Goal: Task Accomplishment & Management: Complete application form

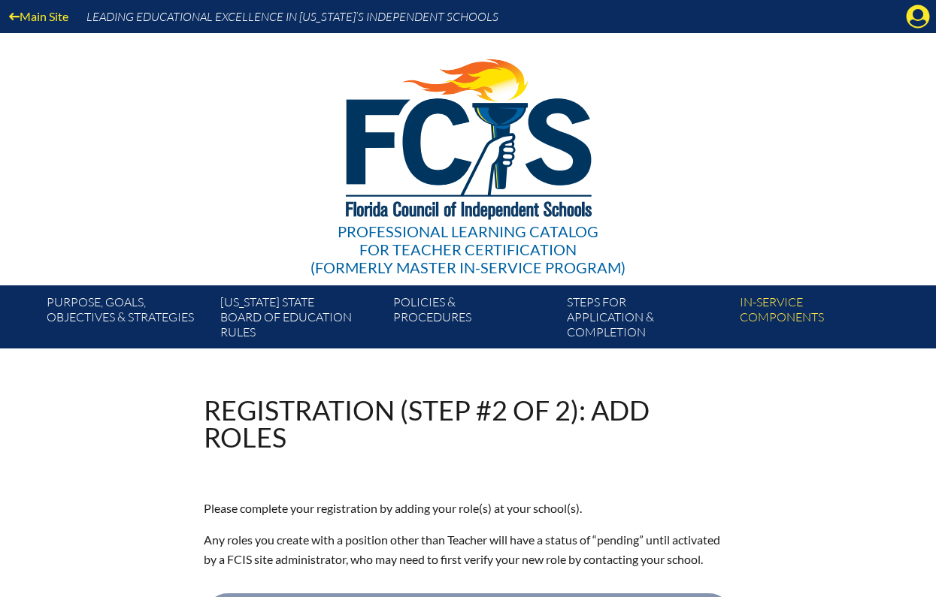
select select "127010"
select select "15563"
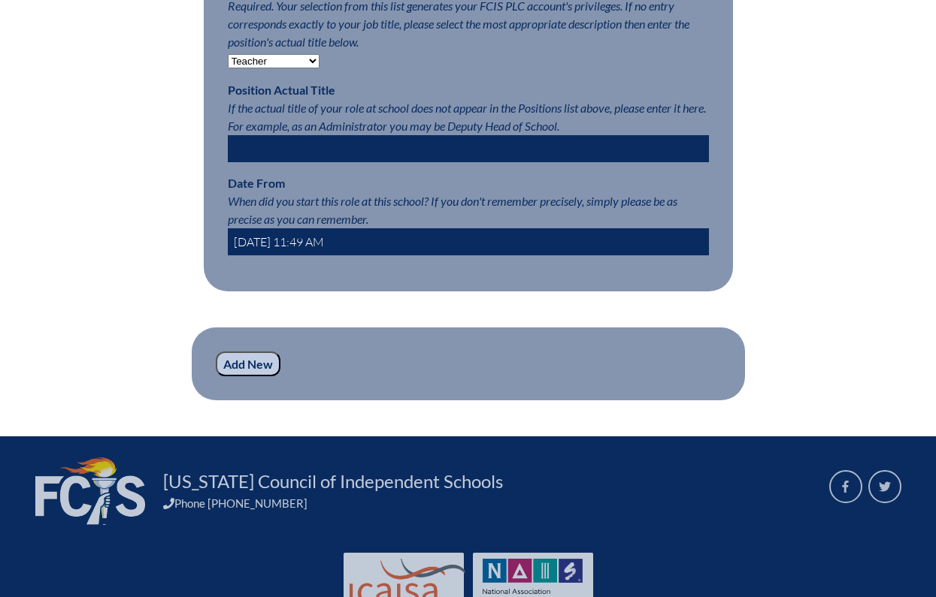
scroll to position [886, 0]
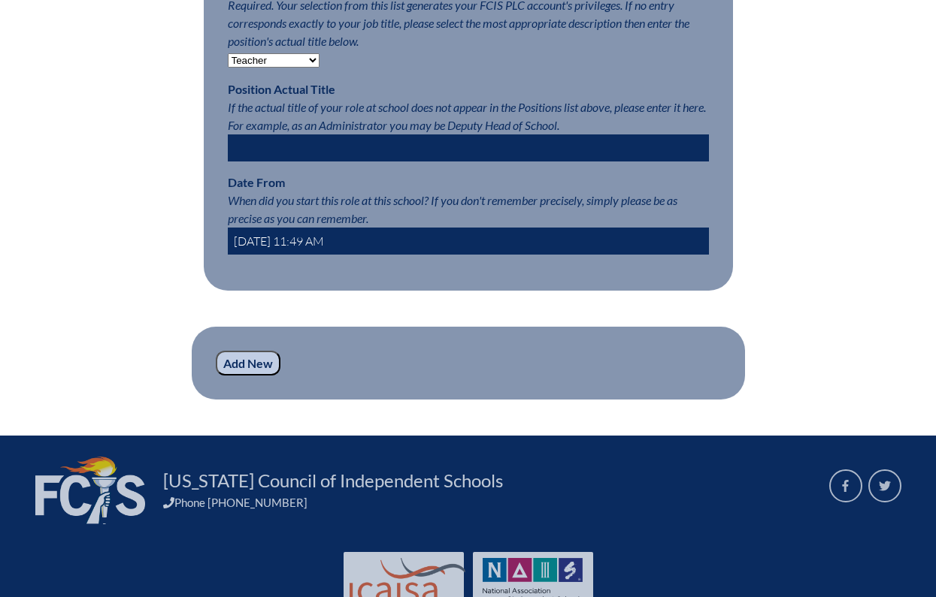
click at [277, 234] on input "2025-09-09 11:49 AM" at bounding box center [468, 241] width 481 height 27
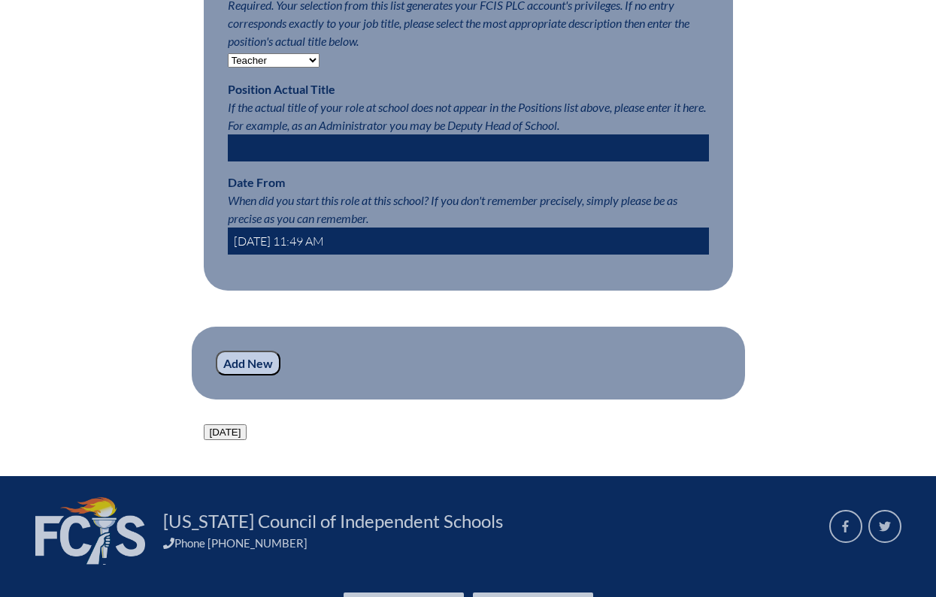
type input "2025-08-04 11:49 AM"
click at [250, 359] on input "Add New" at bounding box center [248, 364] width 65 height 26
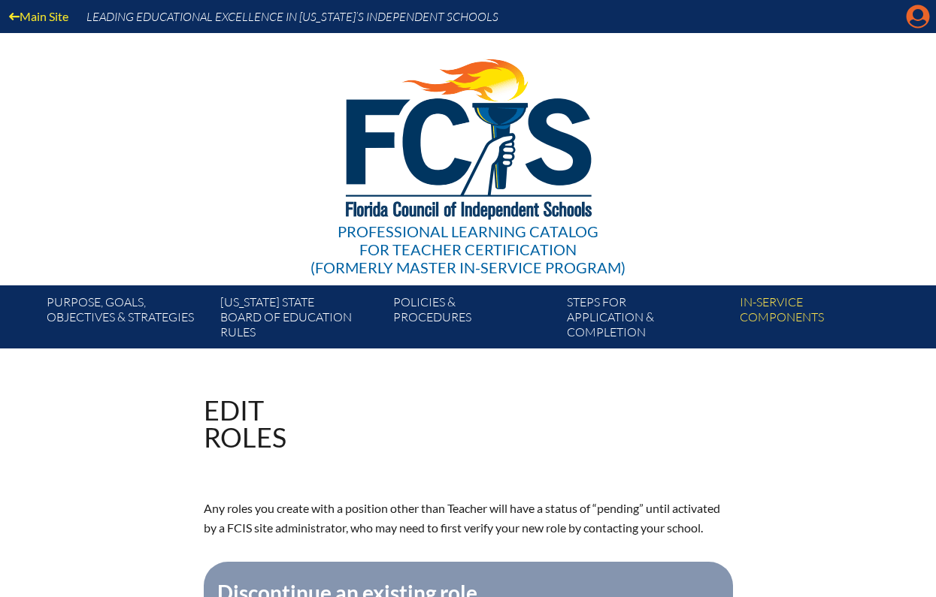
click at [927, 17] on icon at bounding box center [917, 16] width 23 height 23
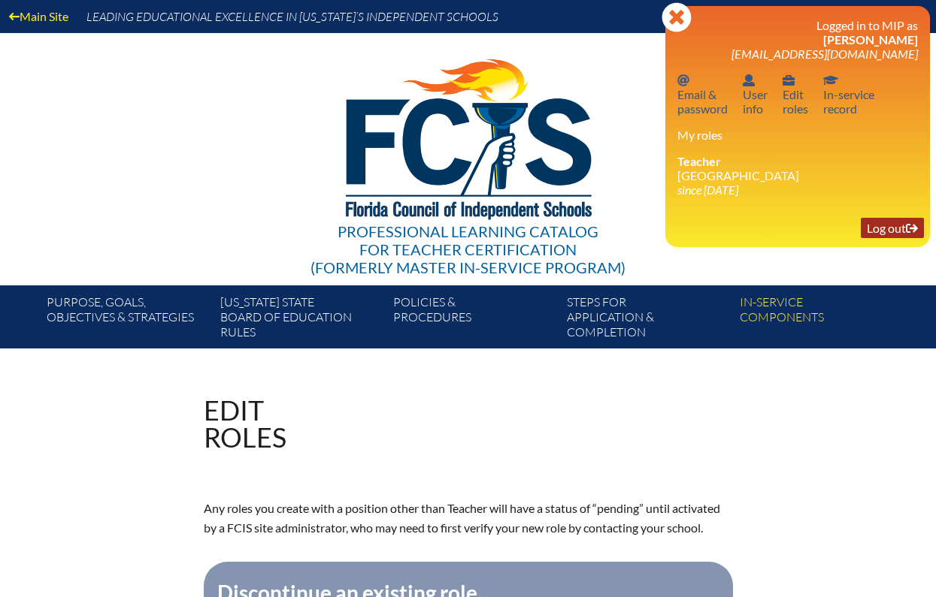
click at [898, 219] on link "Log out Log out" at bounding box center [892, 228] width 63 height 20
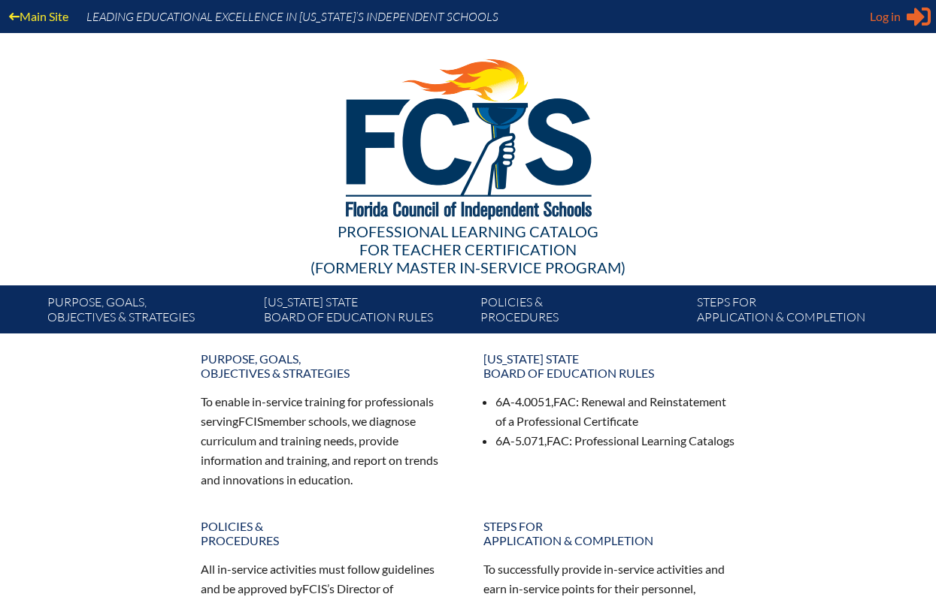
click at [883, 16] on span "Log in" at bounding box center [885, 17] width 31 height 18
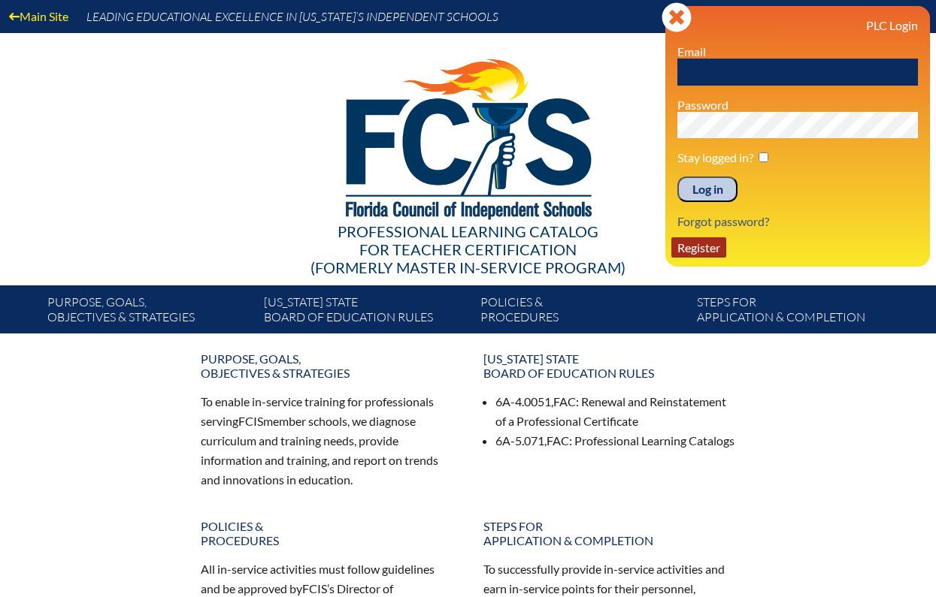
click at [697, 250] on link "Register" at bounding box center [698, 247] width 55 height 20
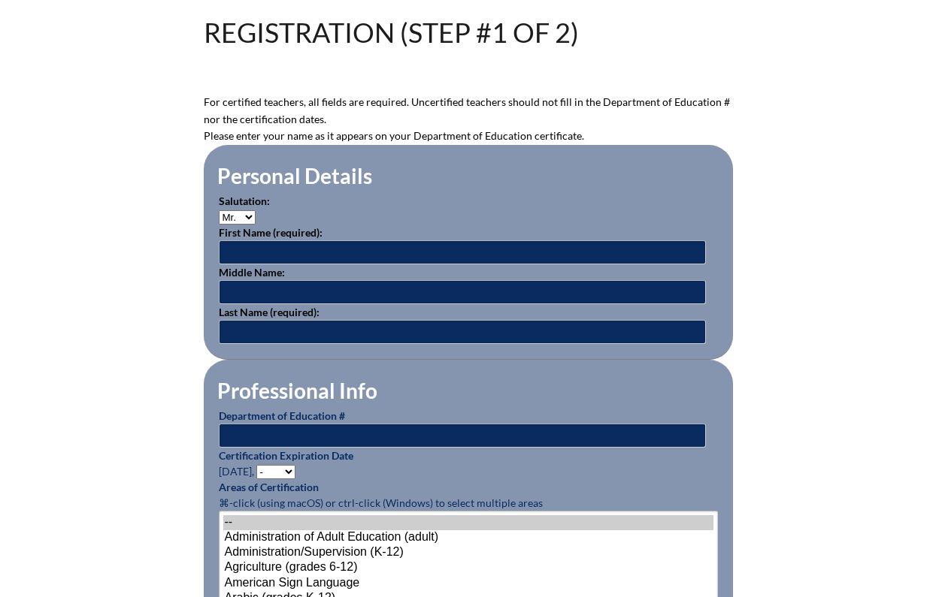
scroll to position [371, 0]
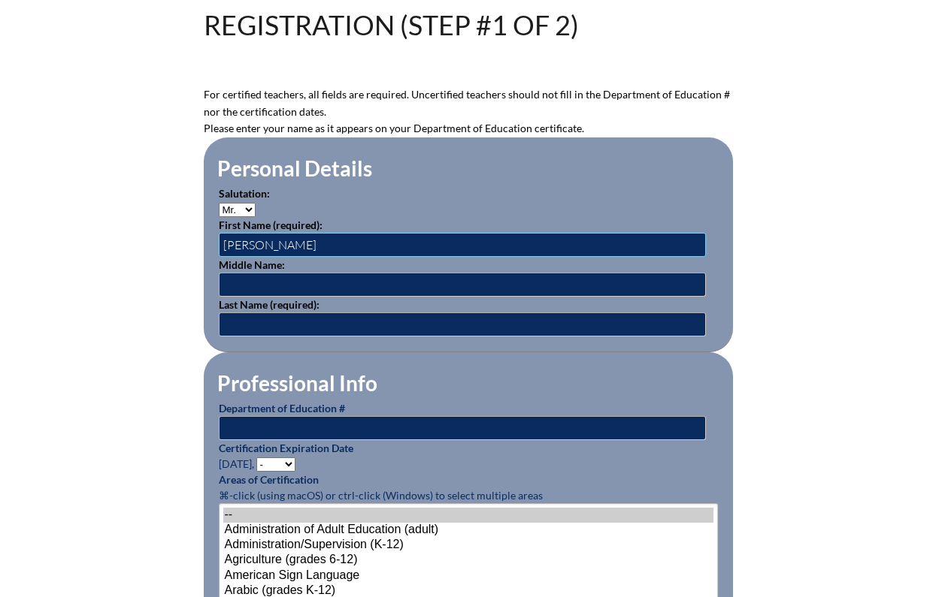
type input "[PERSON_NAME]"
type input "Arlene"
type input "Friedman"
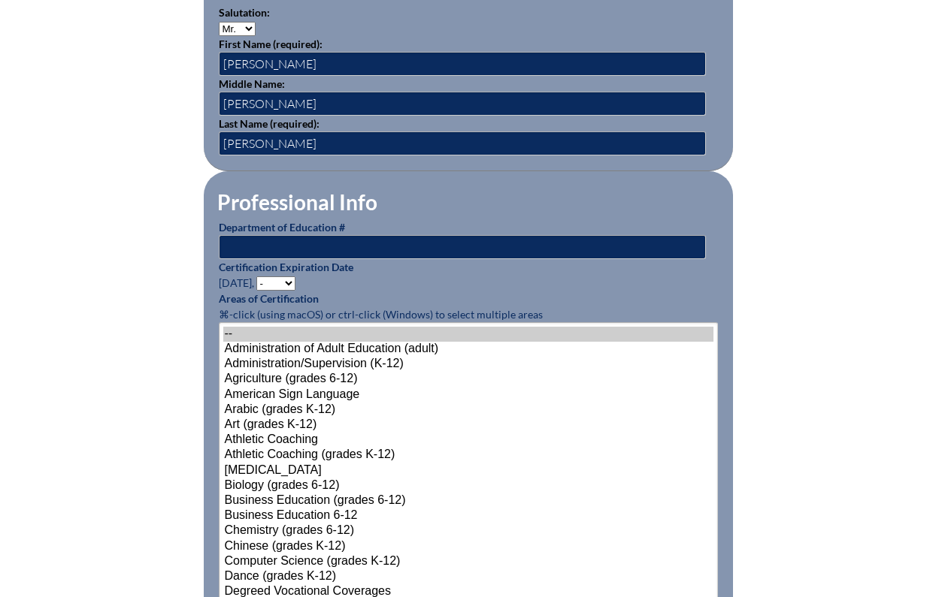
scroll to position [553, 0]
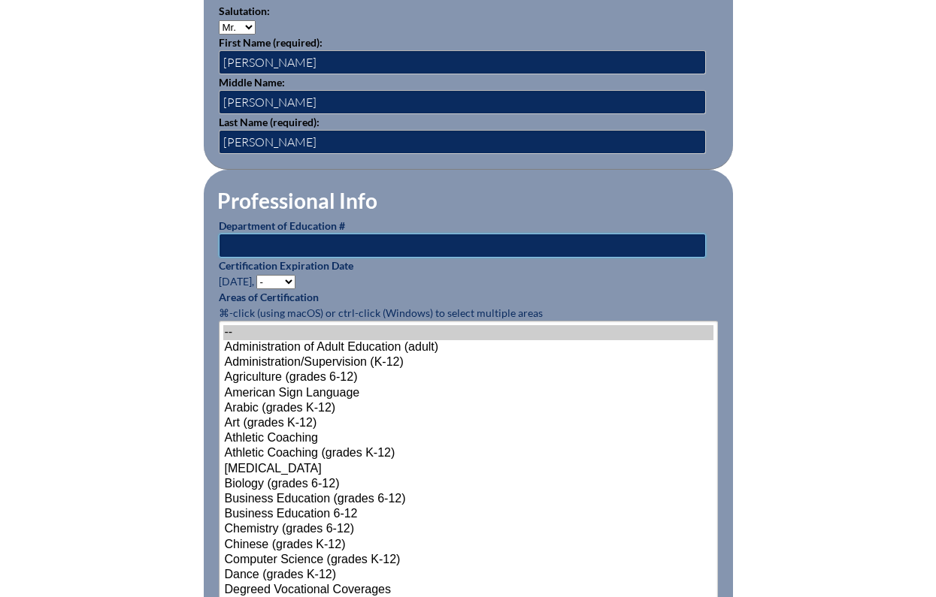
click at [383, 237] on input "text" at bounding box center [462, 246] width 487 height 24
type input "904953"
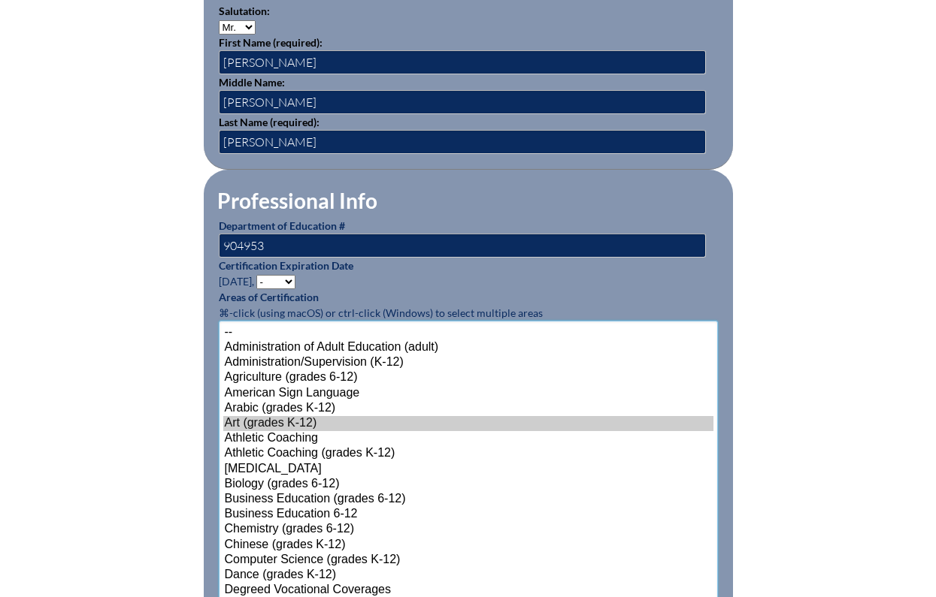
scroll to position [867, 0]
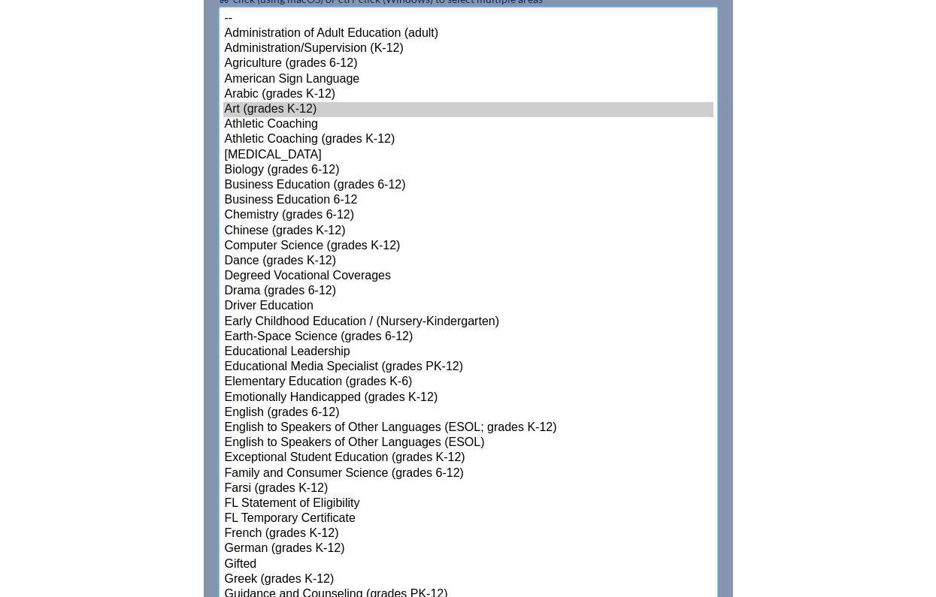
click at [286, 467] on option "Family and Consumer Science (grades 6-12)" at bounding box center [468, 474] width 490 height 15
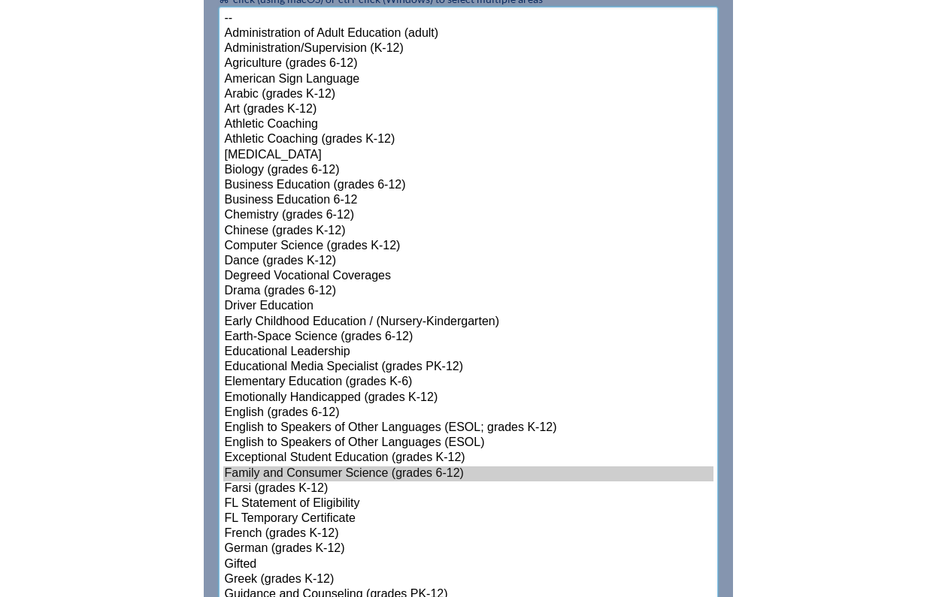
select select"]"] "15149"
click at [292, 102] on option "Art (grades K-12)" at bounding box center [468, 109] width 490 height 15
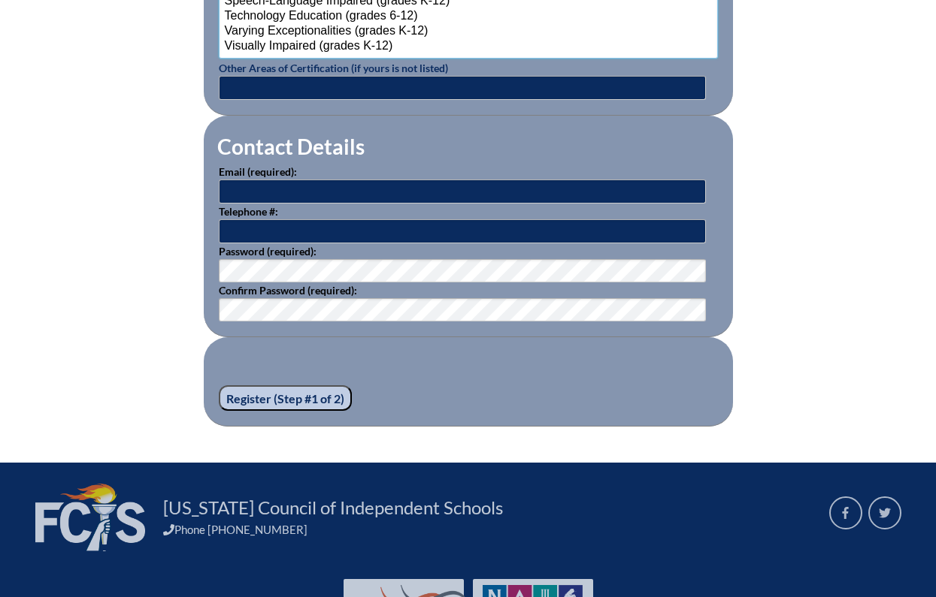
scroll to position [2083, 0]
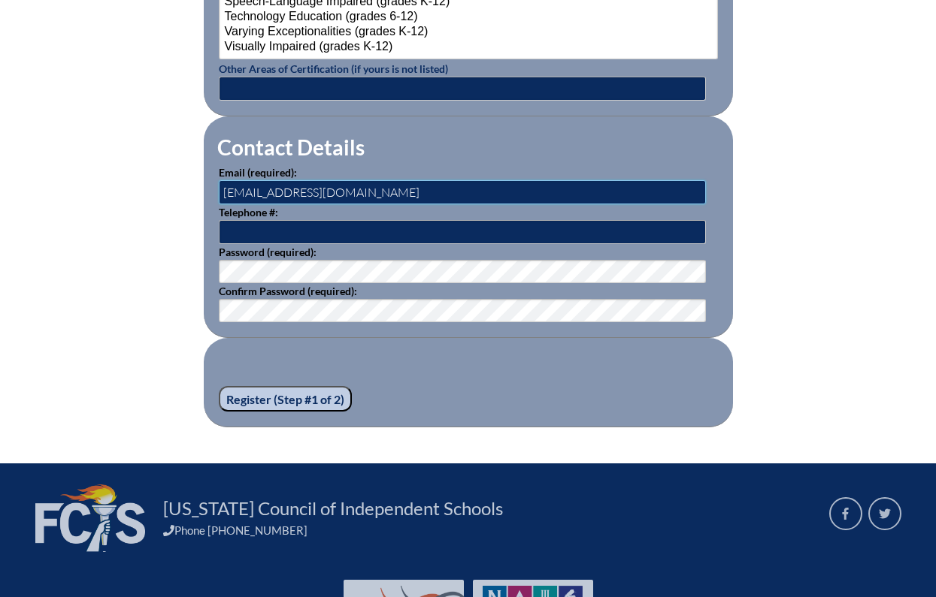
type input "mfriedman@keystoneprep.org"
click at [297, 386] on input "Register (Step #1 of 2)" at bounding box center [285, 399] width 133 height 26
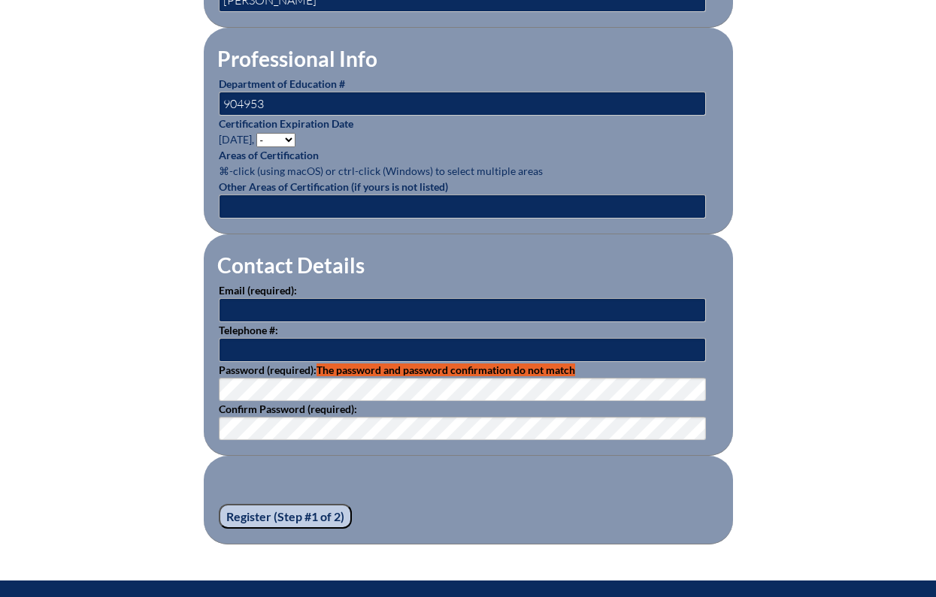
scroll to position [886, 0]
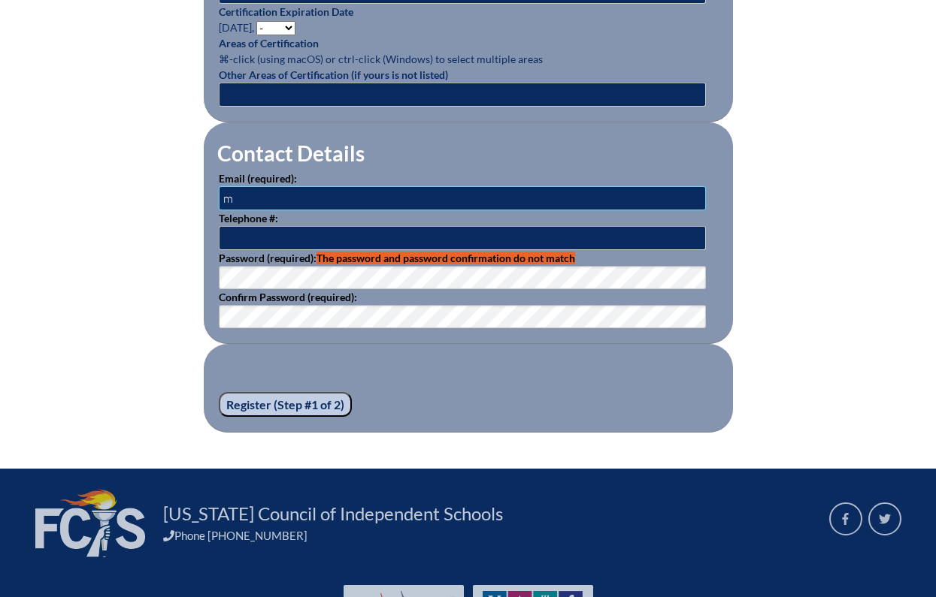
type input "mf"
type input "[EMAIL_ADDRESS][DOMAIN_NAME]"
click at [301, 393] on input "Register (Step #1 of 2)" at bounding box center [285, 405] width 133 height 26
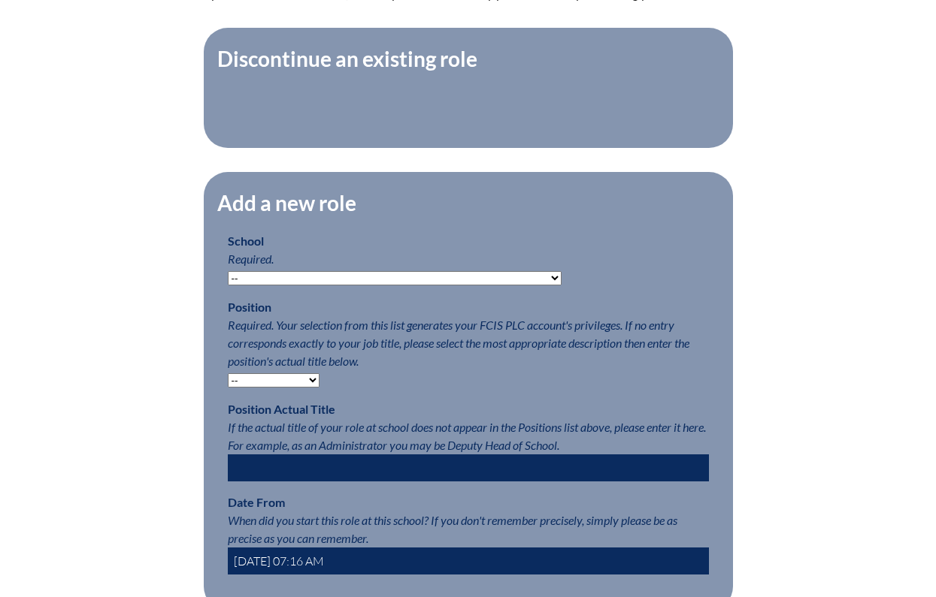
scroll to position [570, 0]
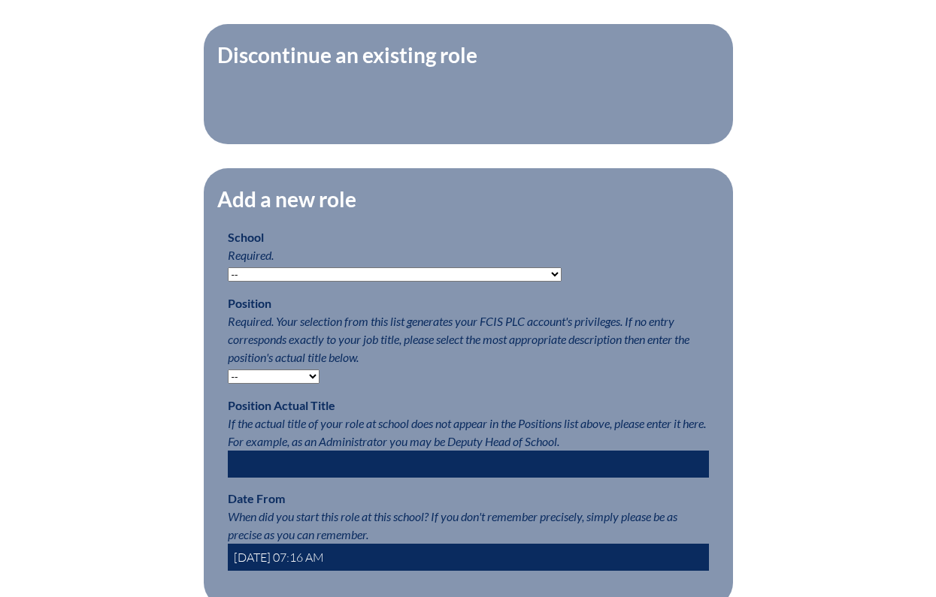
select select "127010"
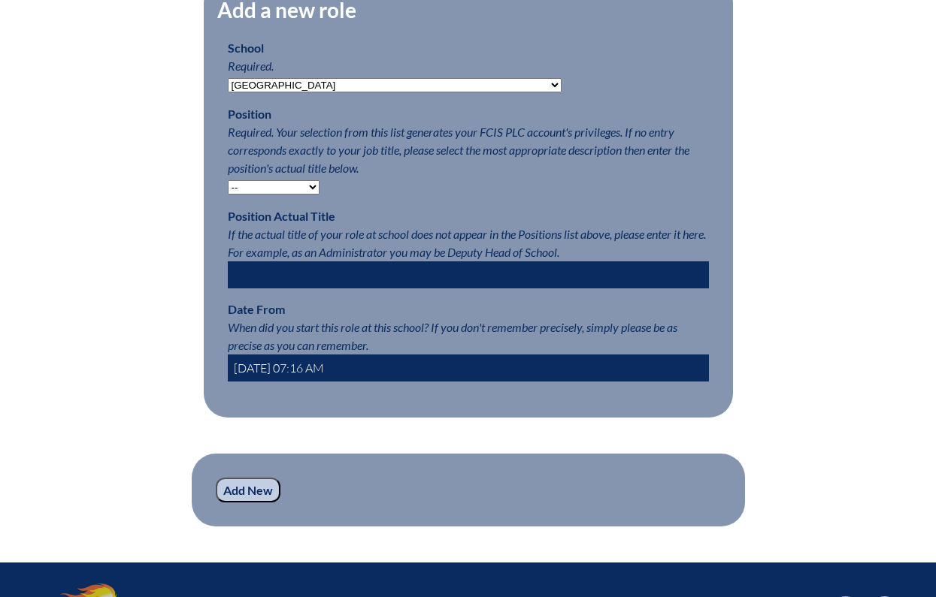
scroll to position [760, 0]
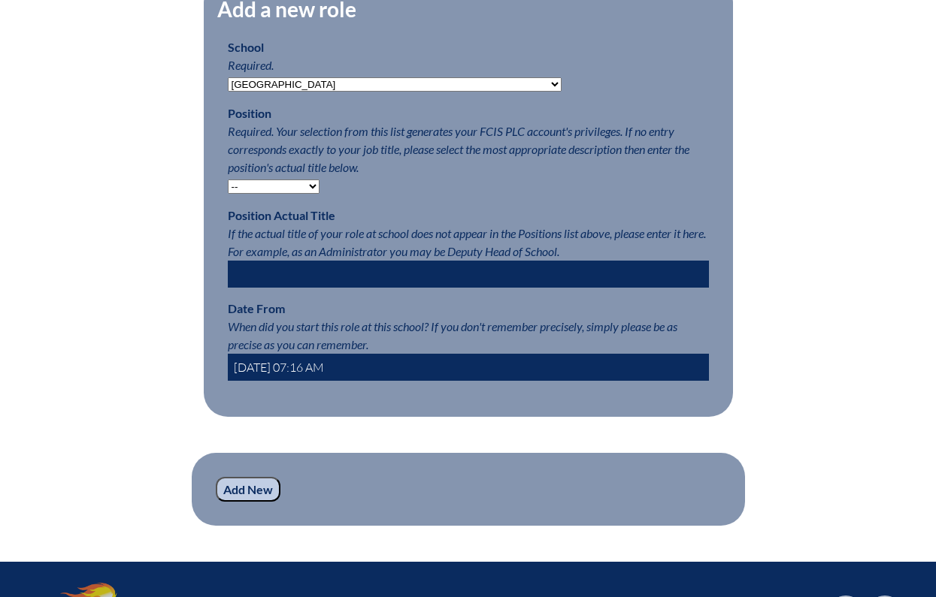
select select "15563"
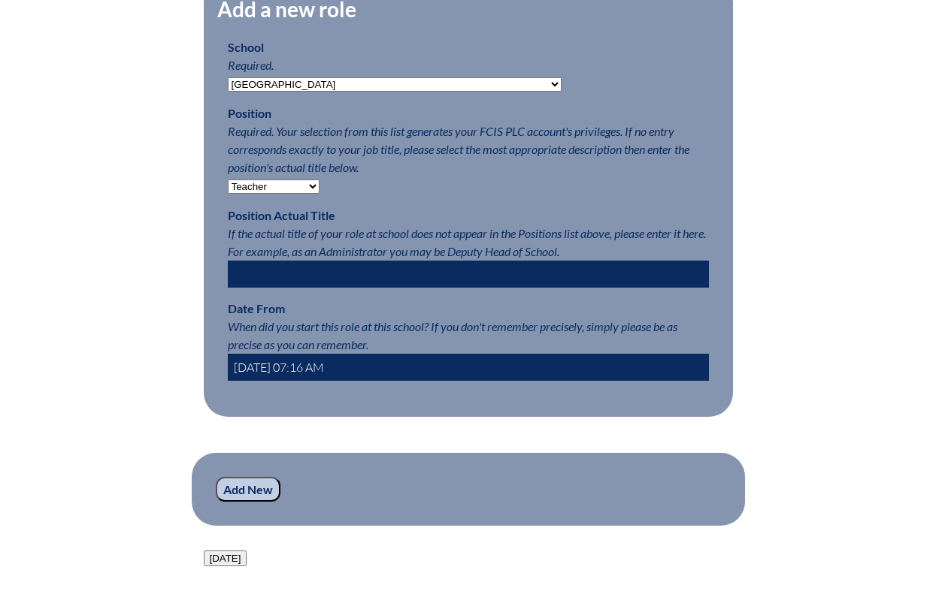
click at [279, 359] on input "2025-09-10 07:16 AM" at bounding box center [468, 367] width 481 height 27
type input "2025-08-04 07:16 AM"
click at [148, 398] on div "Registration (Step #2 of 2): Add Roles Please complete your registration by add…" at bounding box center [468, 102] width 845 height 930
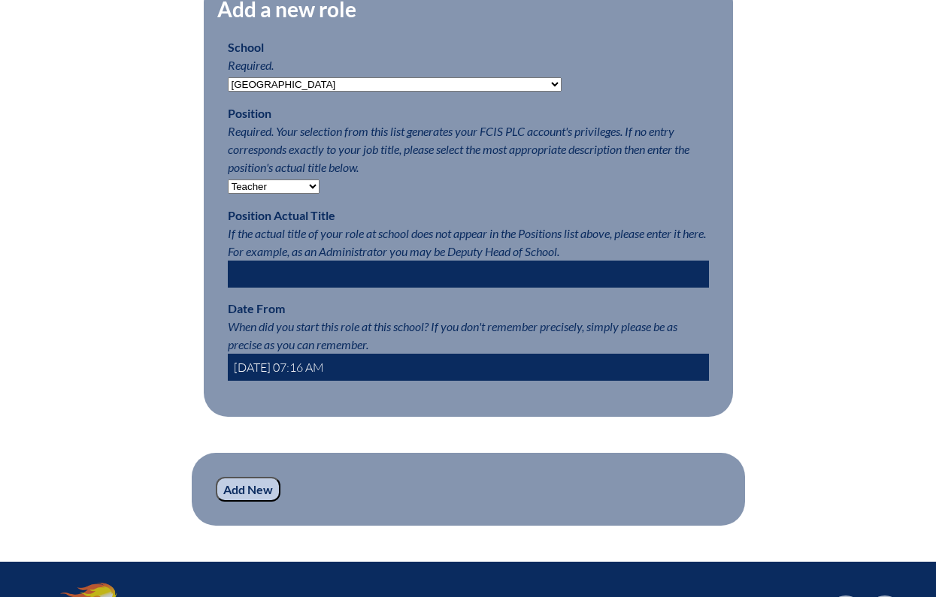
click at [238, 486] on input "Add New" at bounding box center [248, 490] width 65 height 26
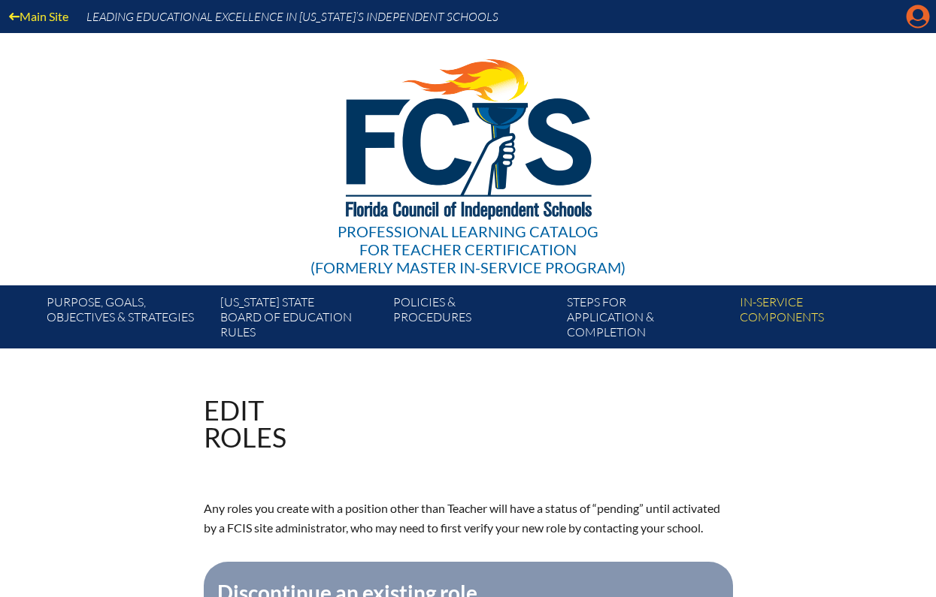
click at [910, 18] on icon at bounding box center [917, 16] width 23 height 23
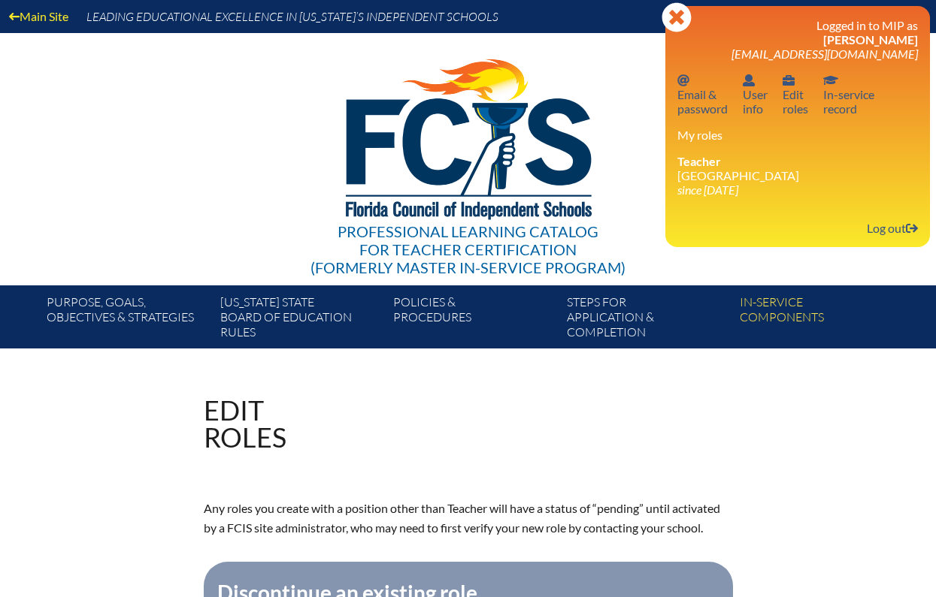
click at [297, 121] on div "Professional Learning Catalog for Teacher Certification (formerly Master In-ser…" at bounding box center [468, 159] width 914 height 253
click at [887, 218] on link "Log out Log out" at bounding box center [892, 228] width 63 height 20
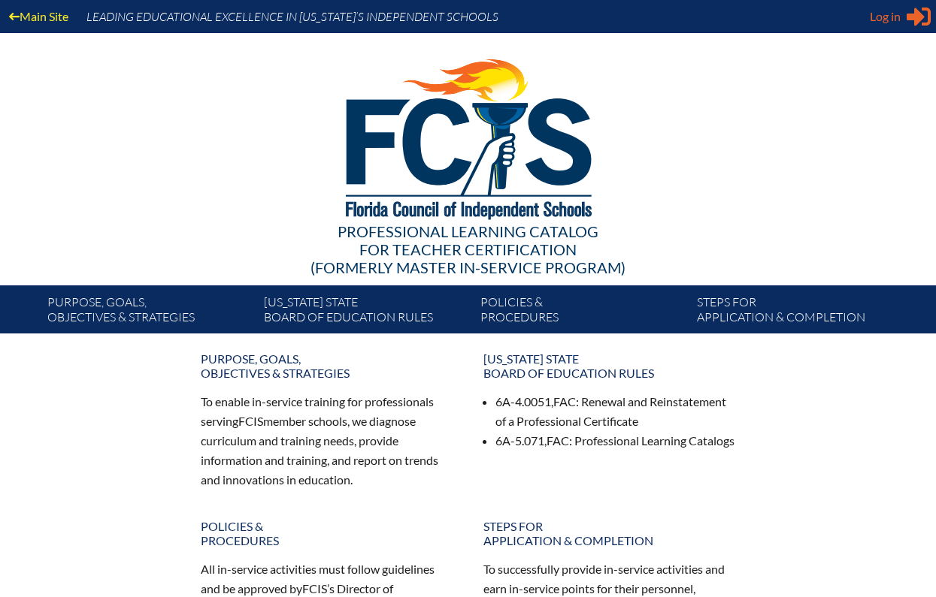
click at [885, 23] on span "Log in" at bounding box center [885, 17] width 31 height 18
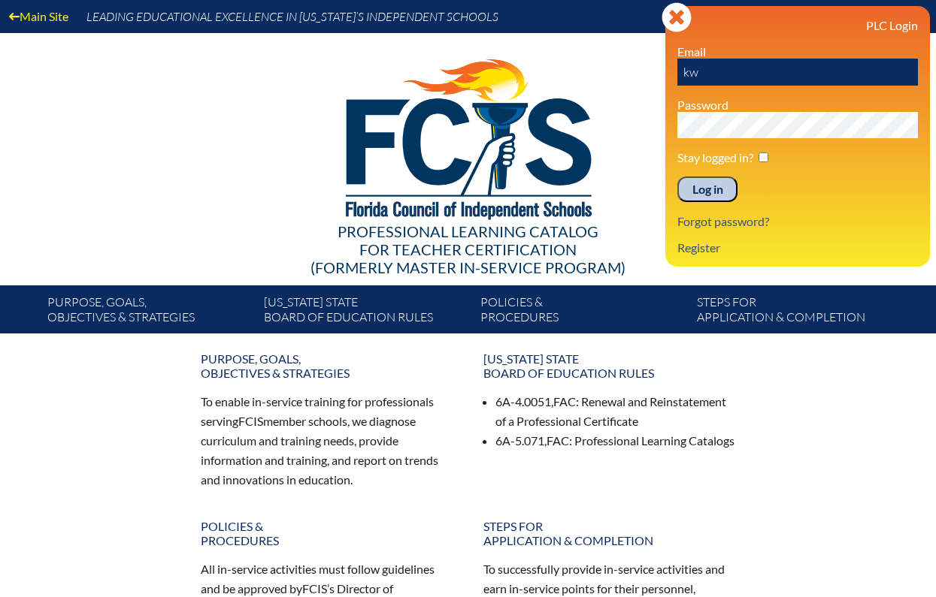
type input "[EMAIL_ADDRESS][DOMAIN_NAME]"
click at [707, 189] on input "Log in" at bounding box center [707, 190] width 60 height 26
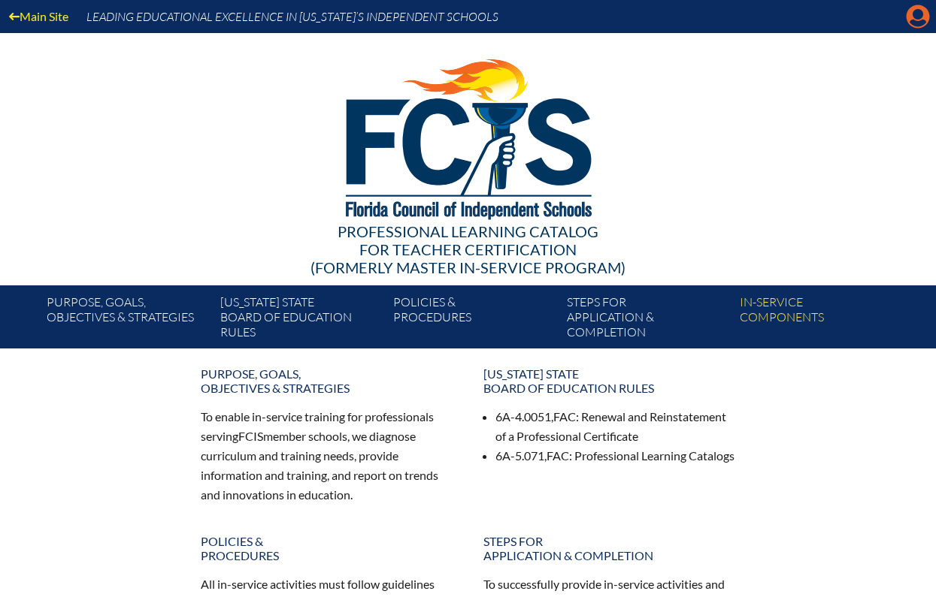
click at [922, 19] on icon at bounding box center [917, 16] width 23 height 23
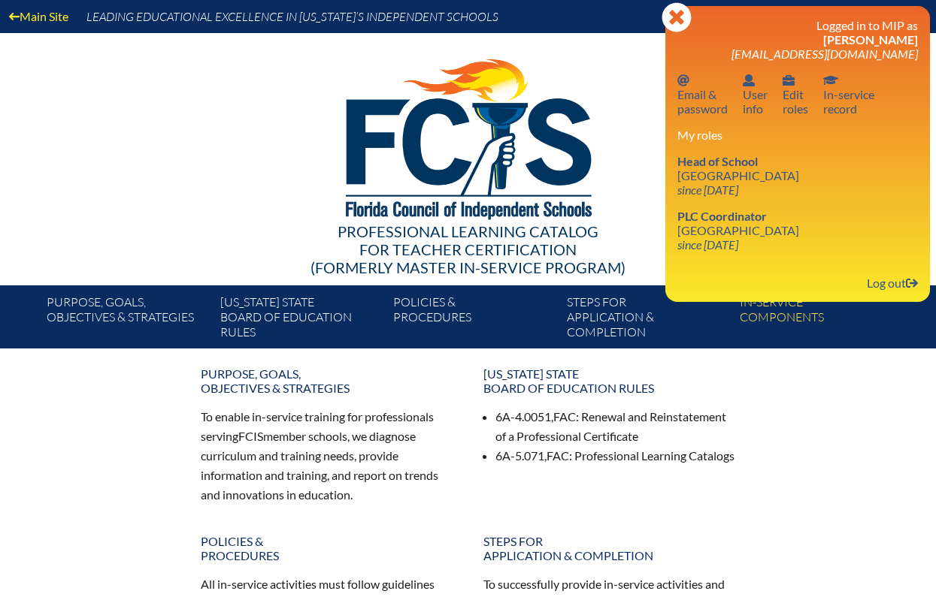
click at [234, 179] on div at bounding box center [468, 136] width 866 height 207
click at [628, 56] on div at bounding box center [468, 136] width 866 height 207
click at [679, 23] on icon "Close" at bounding box center [676, 17] width 30 height 30
